Goal: Transaction & Acquisition: Purchase product/service

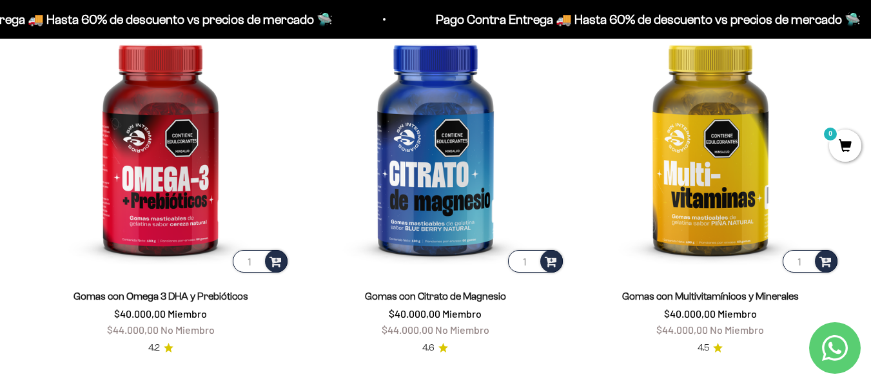
scroll to position [1662, 0]
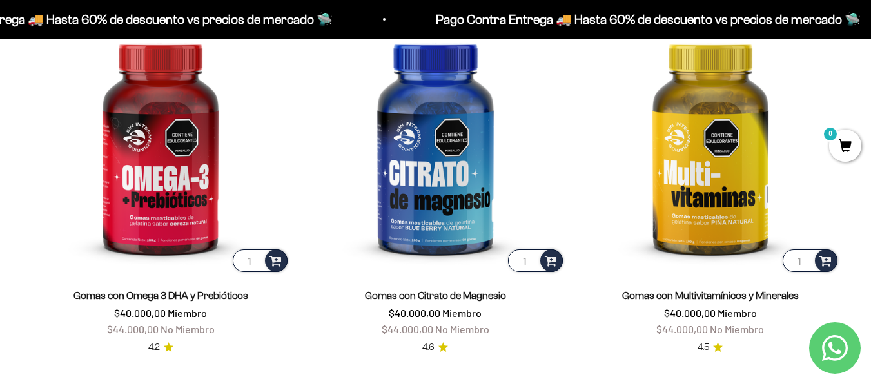
click at [611, 197] on img at bounding box center [710, 144] width 259 height 259
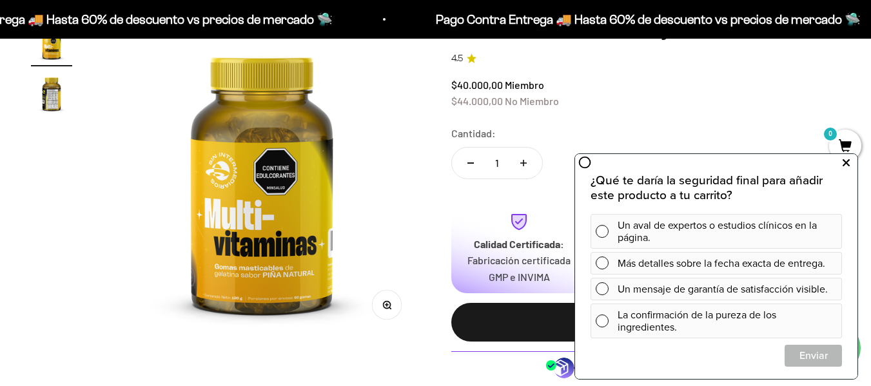
click at [847, 162] on icon at bounding box center [846, 163] width 7 height 17
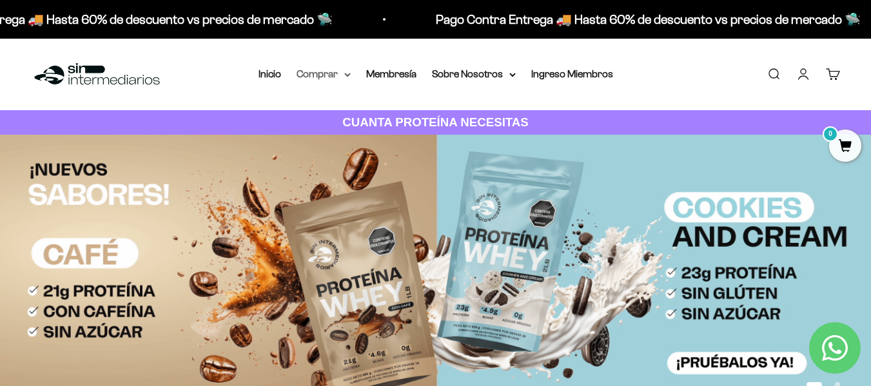
click at [346, 73] on icon at bounding box center [347, 75] width 6 height 5
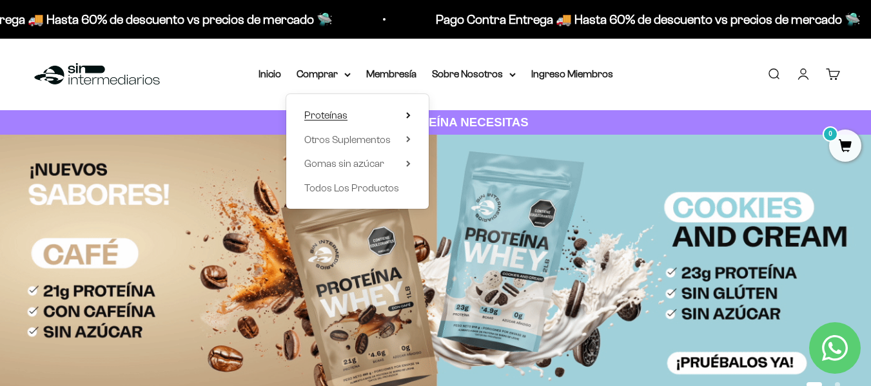
click at [337, 117] on span "Proteínas" at bounding box center [325, 115] width 43 height 11
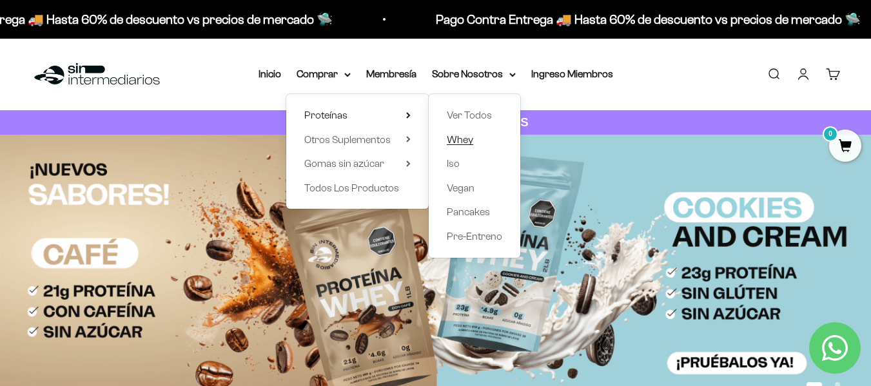
click at [464, 137] on span "Whey" at bounding box center [460, 139] width 26 height 11
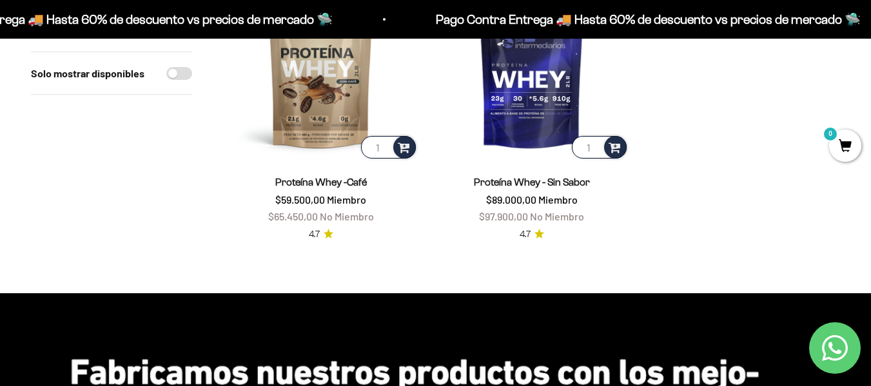
scroll to position [540, 0]
